Goal: Transaction & Acquisition: Purchase product/service

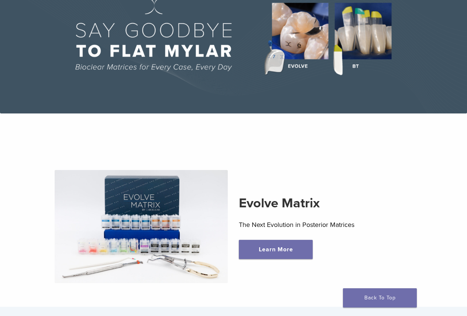
scroll to position [148, 0]
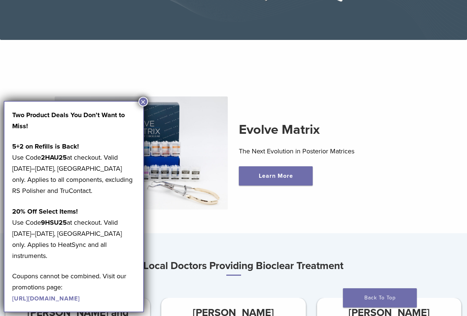
click at [142, 100] on button "×" at bounding box center [144, 102] width 10 height 10
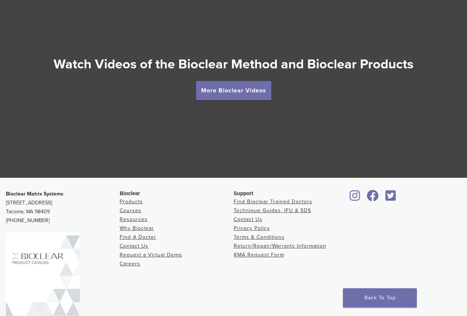
scroll to position [1330, 0]
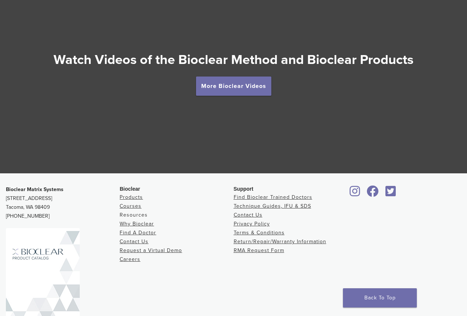
click at [130, 214] on link "Resources" at bounding box center [134, 215] width 28 height 6
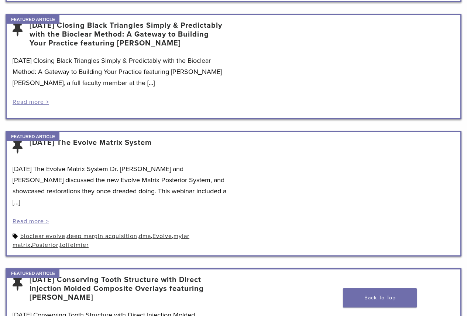
scroll to position [333, 0]
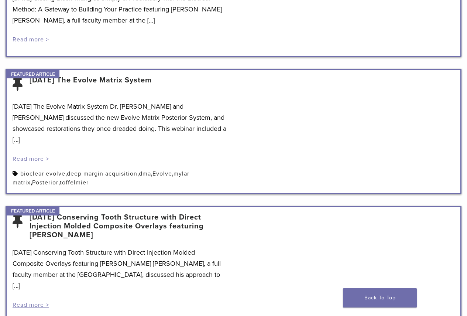
click at [38, 155] on link "Read more >" at bounding box center [31, 158] width 37 height 7
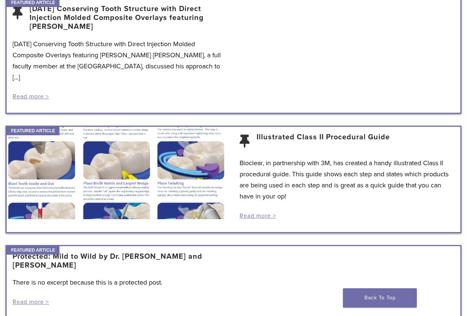
scroll to position [554, 0]
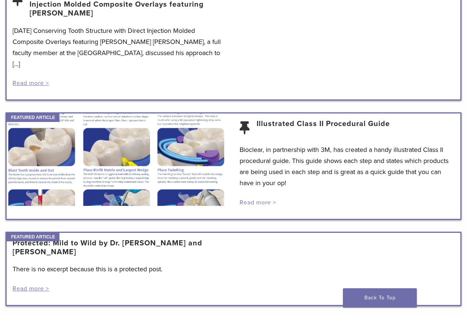
click at [264, 199] on link "Read more >" at bounding box center [258, 202] width 37 height 7
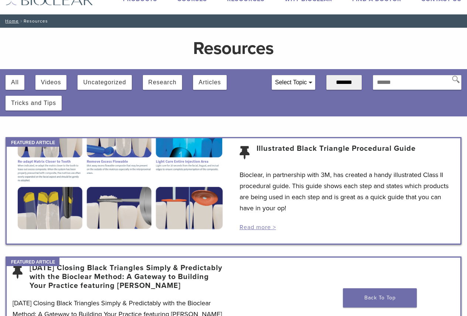
scroll to position [0, 0]
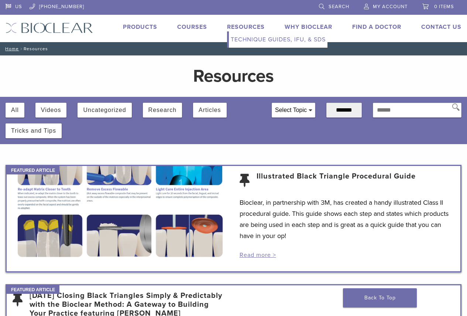
click at [244, 38] on link "Technique Guides, IFU, & SDS" at bounding box center [278, 39] width 99 height 16
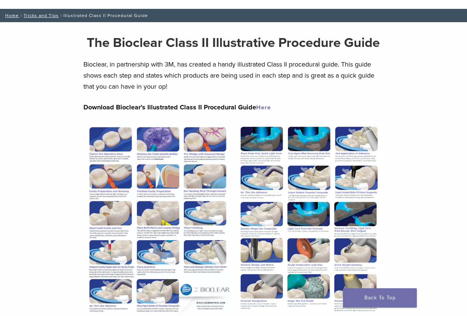
scroll to position [111, 0]
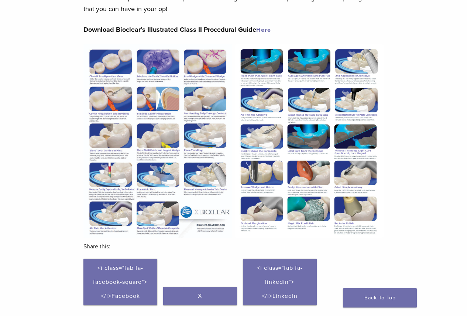
click at [164, 105] on img at bounding box center [158, 140] width 149 height 193
click at [266, 31] on link "Here" at bounding box center [263, 29] width 15 height 7
click at [123, 137] on img at bounding box center [158, 140] width 149 height 193
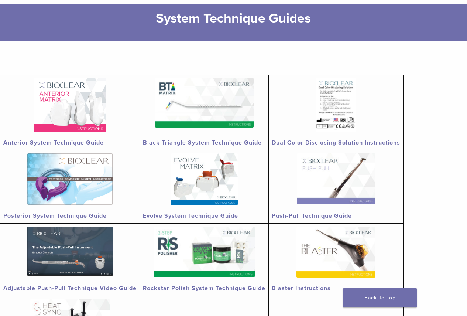
scroll to position [148, 0]
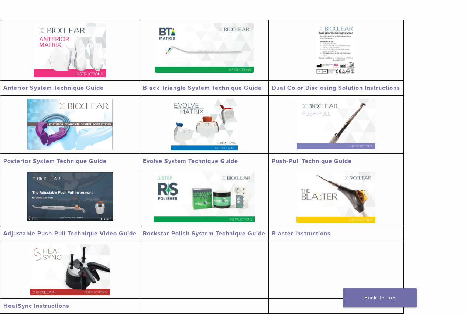
click at [190, 132] on img at bounding box center [204, 125] width 67 height 52
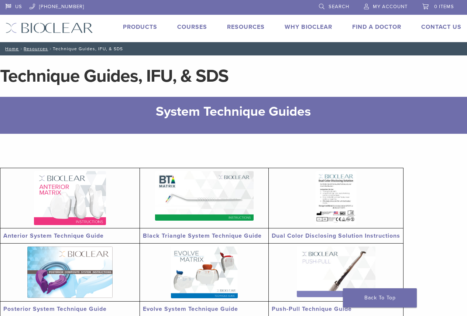
click at [127, 25] on link "Products" at bounding box center [140, 26] width 34 height 7
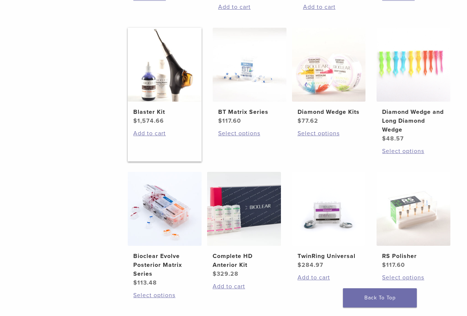
scroll to position [443, 0]
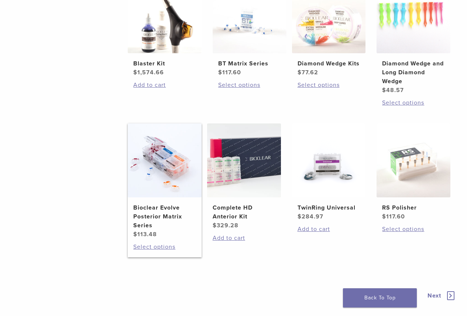
click at [167, 171] on img at bounding box center [165, 160] width 74 height 74
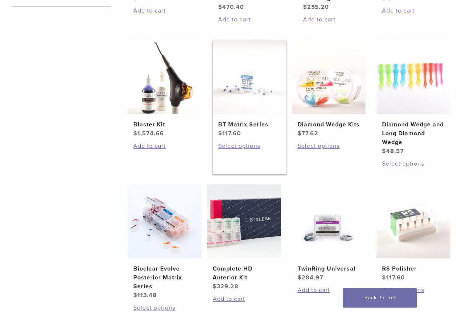
scroll to position [478, 0]
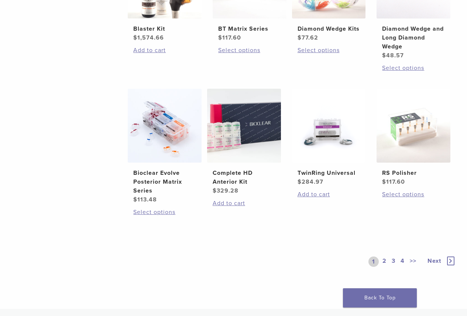
click at [384, 259] on link "2" at bounding box center [384, 261] width 7 height 10
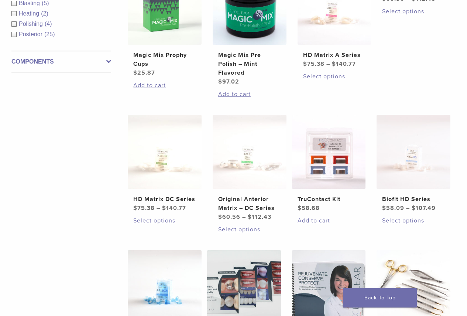
scroll to position [478, 0]
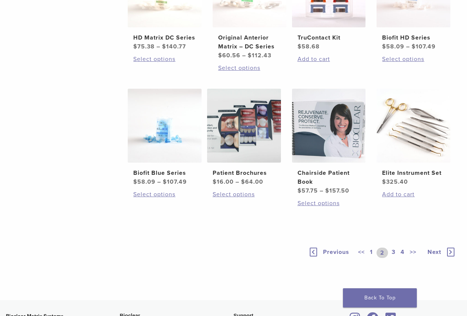
click at [394, 253] on link "3" at bounding box center [394, 253] width 7 height 10
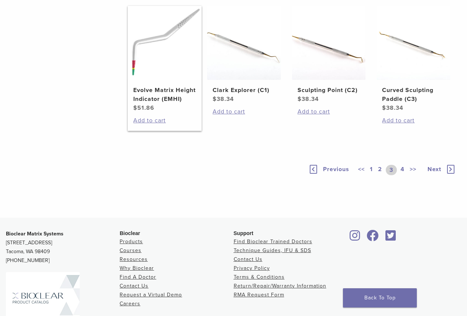
click at [151, 103] on h2 "Evolve Matrix Height Indicator (EMHI)" at bounding box center [164, 95] width 63 height 18
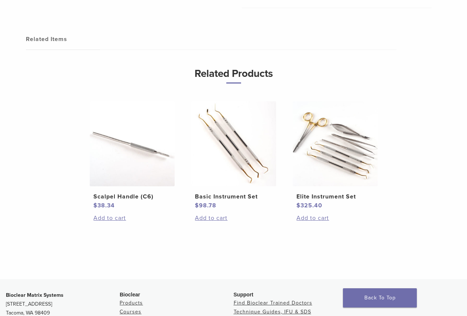
scroll to position [555, 0]
